Goal: Task Accomplishment & Management: Use online tool/utility

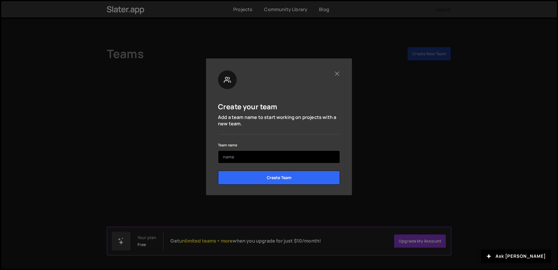
click at [254, 155] on input "text" at bounding box center [279, 156] width 122 height 13
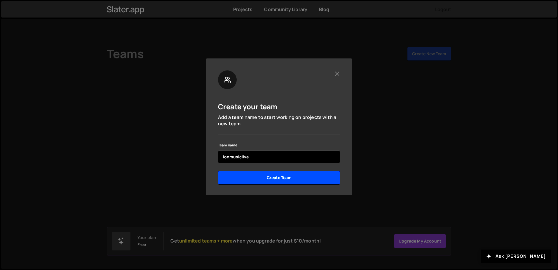
type input "ionmusiclive"
click at [283, 179] on input "Create Team" at bounding box center [279, 177] width 122 height 14
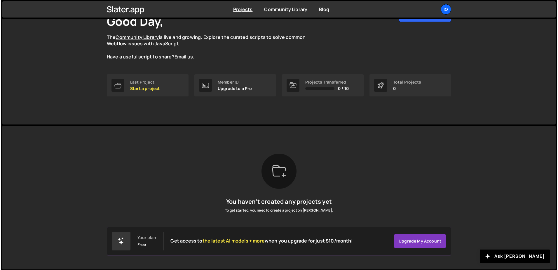
scroll to position [43, 0]
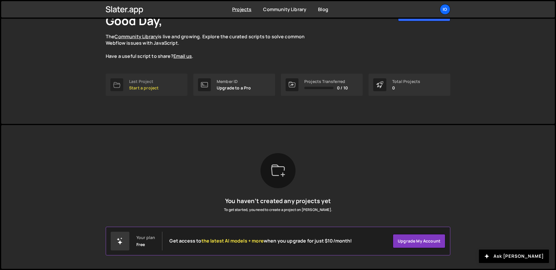
click at [139, 81] on div "Last Project" at bounding box center [143, 81] width 29 height 5
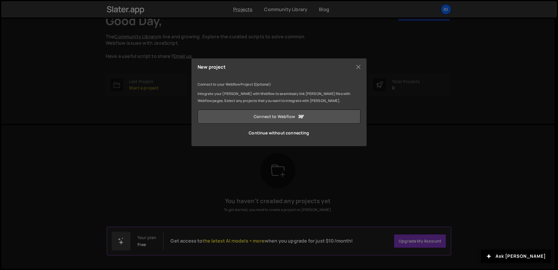
click at [252, 117] on link "Connect to Webflow" at bounding box center [279, 116] width 163 height 14
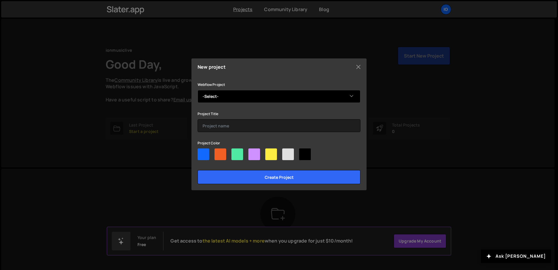
click at [234, 99] on select "-Select- Ion music live by Hope Abeacan" at bounding box center [279, 96] width 163 height 13
select select "688ffc88b318ac9816fbae4c"
click at [198, 90] on select "-Select- Ion music live by Hope Abeacan" at bounding box center [279, 96] width 163 height 13
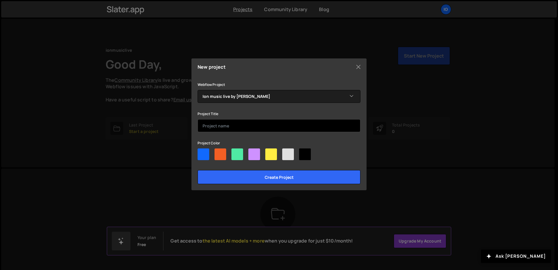
click at [218, 128] on input "text" at bounding box center [279, 125] width 163 height 13
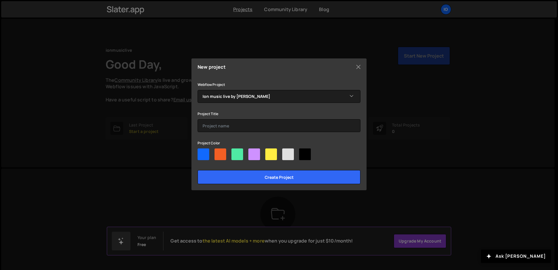
click at [237, 153] on div at bounding box center [237, 154] width 12 height 12
click at [235, 152] on input"] "radio" at bounding box center [233, 150] width 4 height 4
radio input"] "true"
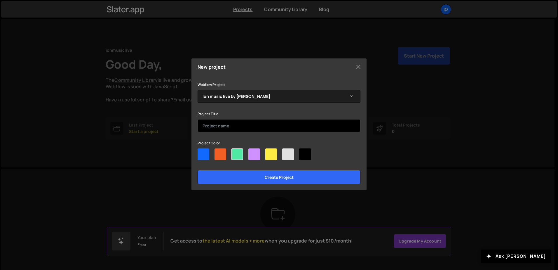
click at [223, 124] on input "text" at bounding box center [279, 125] width 163 height 13
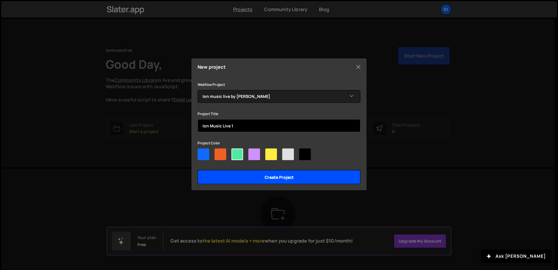
type input "Ion Music Live 1"
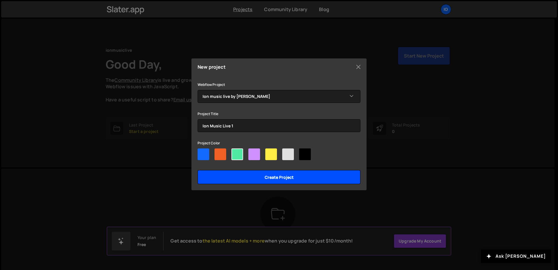
click at [256, 180] on input "Create project" at bounding box center [279, 177] width 163 height 14
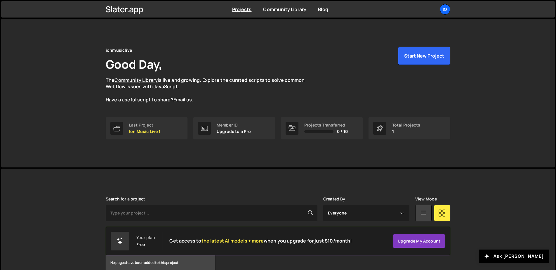
click at [423, 215] on icon at bounding box center [423, 212] width 8 height 11
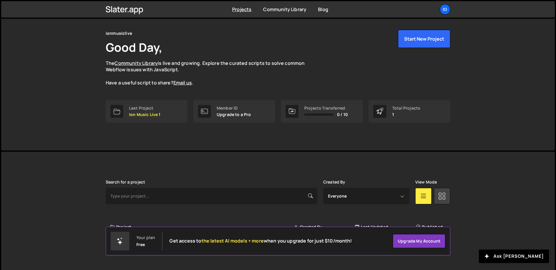
scroll to position [26, 0]
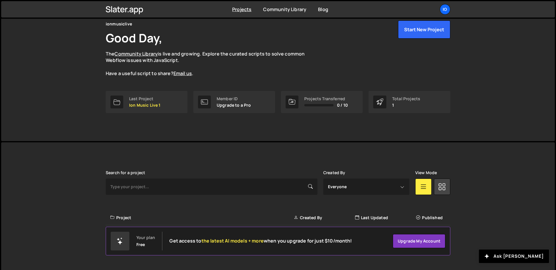
click at [477, 226] on div "Slater is designed for desktop use. Please use a larger screen to access the fu…" at bounding box center [277, 208] width 553 height 132
click at [122, 243] on icon at bounding box center [119, 240] width 7 height 7
click at [443, 188] on icon at bounding box center [442, 186] width 8 height 11
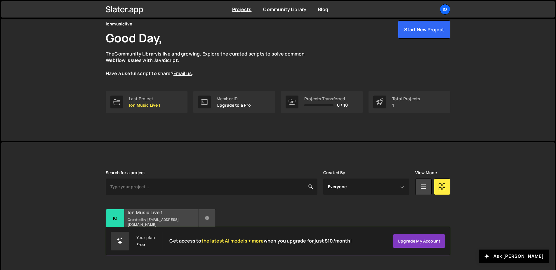
click at [158, 223] on small "Created by litejump@googlemail.com" at bounding box center [163, 222] width 70 height 10
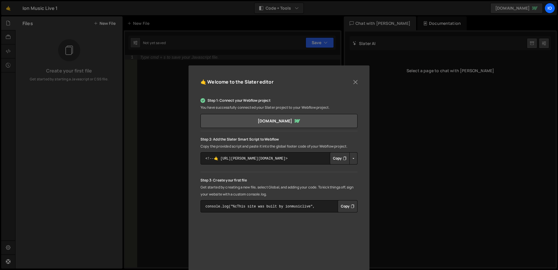
click at [335, 160] on button "Copy" at bounding box center [340, 158] width 20 height 12
click at [353, 159] on button "Button group with nested dropdown" at bounding box center [353, 158] width 8 height 12
click at [98, 168] on div "🤙 Welcome to the [PERSON_NAME] editor Step 1: Connect your Webflow project You …" at bounding box center [279, 135] width 558 height 270
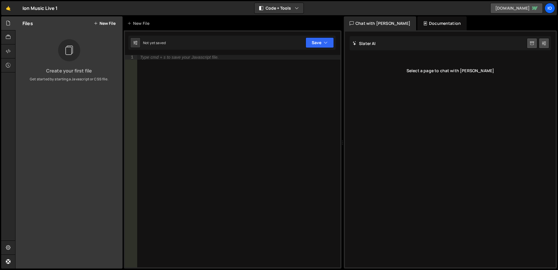
click at [490, 7] on link "[DOMAIN_NAME]" at bounding box center [516, 8] width 53 height 11
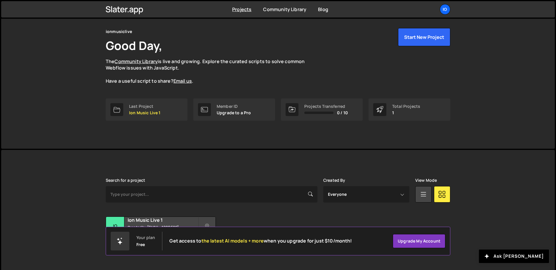
scroll to position [31, 0]
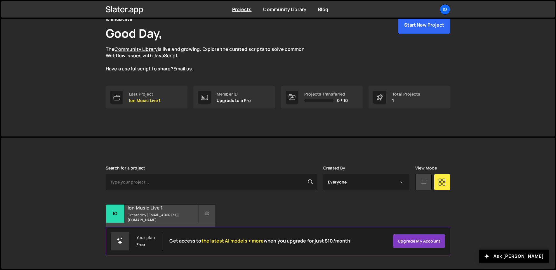
click at [169, 213] on div "Ion Music Live 1 Created by [EMAIL_ADDRESS][DOMAIN_NAME]" at bounding box center [160, 213] width 109 height 18
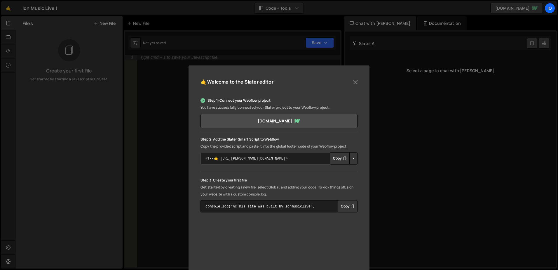
click at [297, 157] on textarea "<!--🤙 [URL][PERSON_NAME][DOMAIN_NAME]> <script>document.addEventListener("DOMCo…" at bounding box center [279, 158] width 157 height 12
click at [333, 158] on button "Copy" at bounding box center [340, 158] width 20 height 12
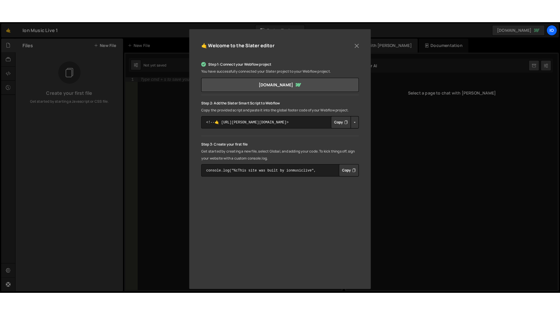
scroll to position [63, 0]
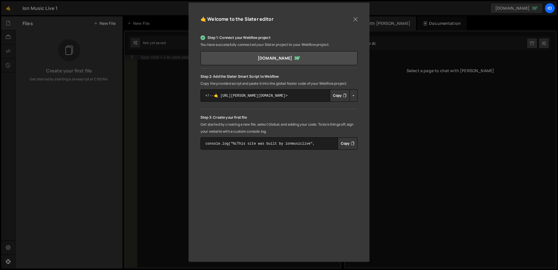
click at [349, 142] on button "Copy" at bounding box center [348, 143] width 20 height 12
click at [342, 146] on button "Copy" at bounding box center [348, 143] width 20 height 12
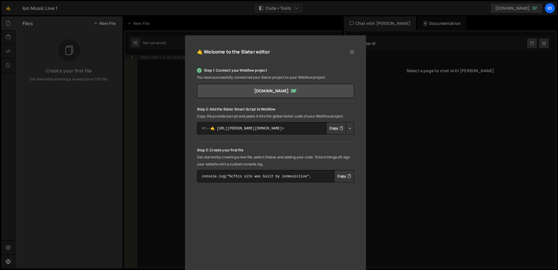
scroll to position [0, 0]
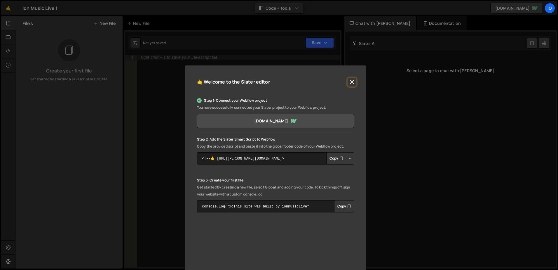
click at [353, 83] on button "Close" at bounding box center [352, 82] width 9 height 9
